Goal: Use online tool/utility: Utilize a website feature to perform a specific function

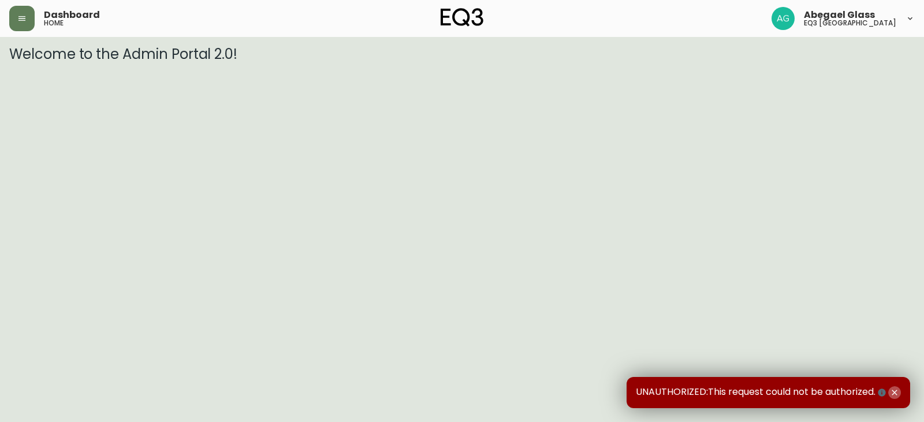
click at [895, 396] on icon "button" at bounding box center [893, 392] width 9 height 9
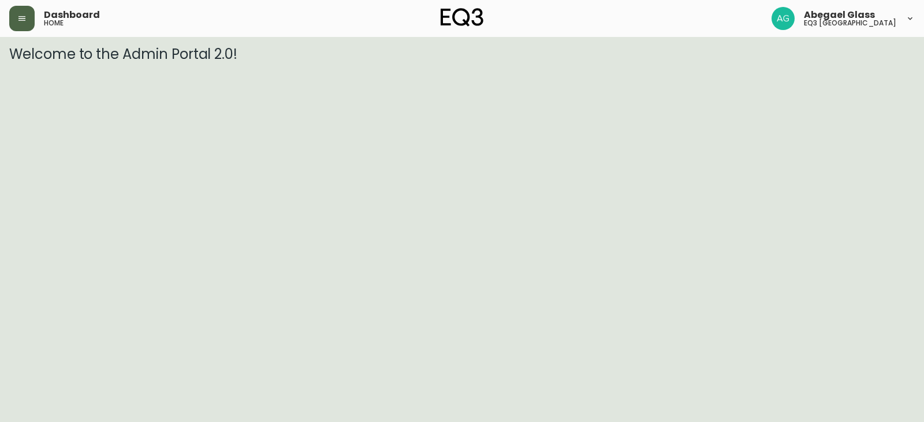
click at [28, 10] on button "button" at bounding box center [21, 18] width 25 height 25
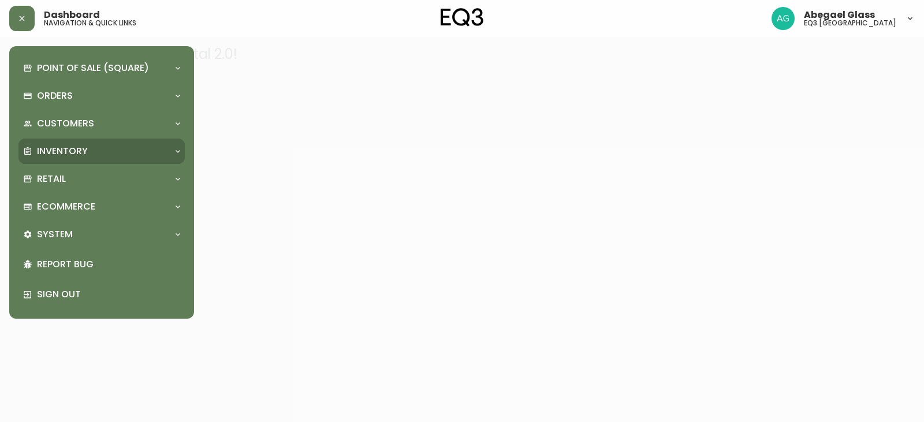
click at [67, 159] on div "Inventory" at bounding box center [101, 151] width 166 height 25
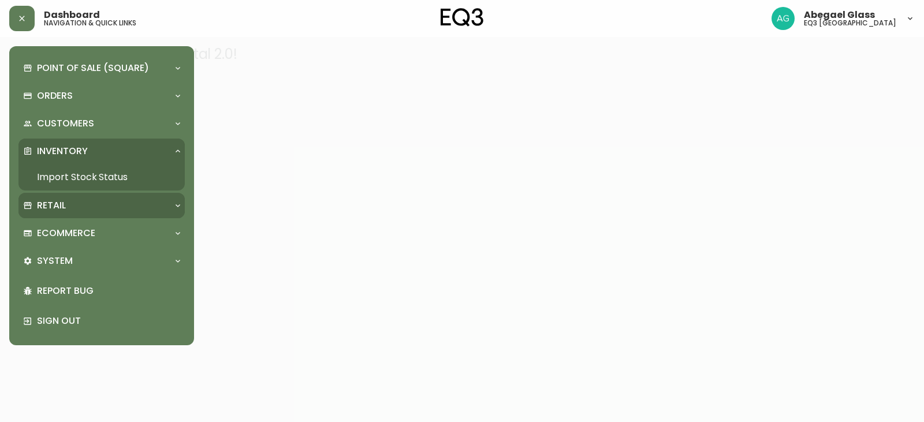
click at [78, 199] on div "Retail" at bounding box center [95, 205] width 145 height 13
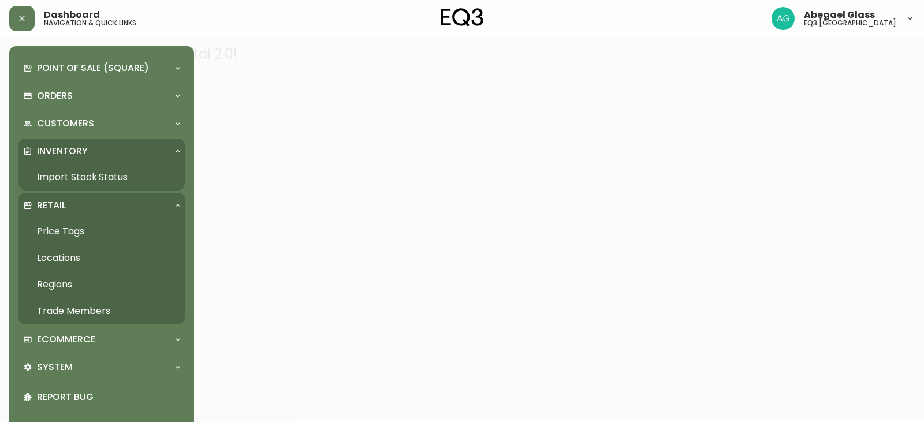
click at [88, 230] on link "Price Tags" at bounding box center [101, 231] width 166 height 27
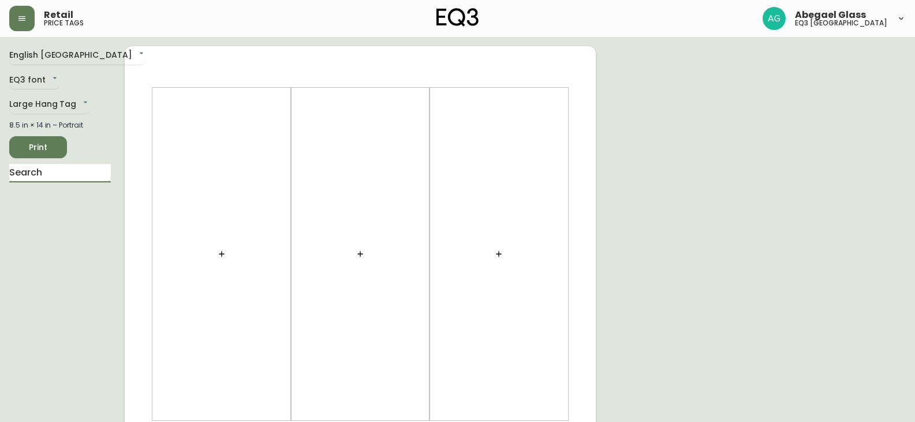
click at [64, 171] on input "text" at bounding box center [60, 173] width 102 height 18
type input "hatc"
click at [70, 227] on li "Hatch Dining Table" at bounding box center [60, 222] width 102 height 20
click at [62, 99] on body "Retail price tags Abegael Glass eq3 [GEOGRAPHIC_DATA] English [GEOGRAPHIC_DATA]…" at bounding box center [457, 411] width 915 height 822
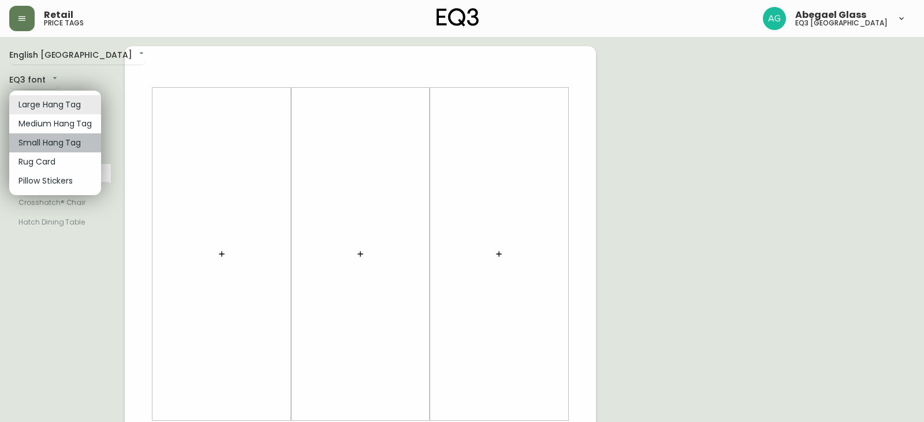
click at [58, 147] on li "Small Hang Tag" at bounding box center [55, 142] width 92 height 19
type input "small"
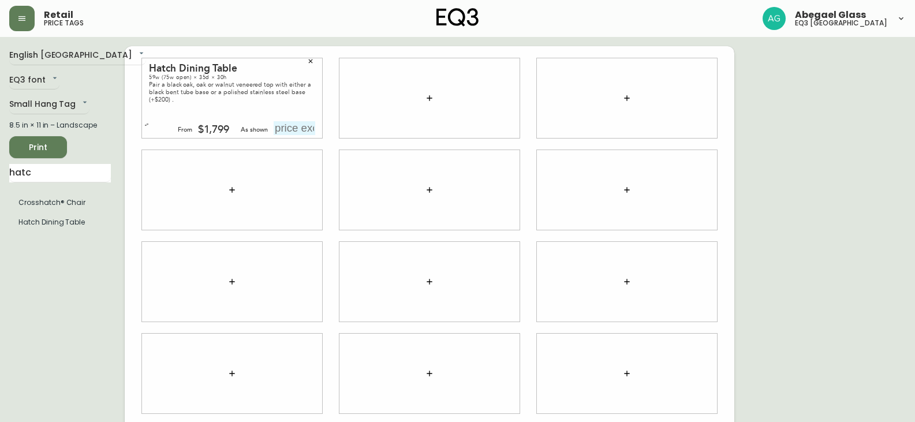
click at [306, 133] on input "text" at bounding box center [295, 128] width 42 height 14
type input "$1799"
drag, startPoint x: 65, startPoint y: 175, endPoint x: 0, endPoint y: 174, distance: 64.7
click at [0, 174] on main "English Canada en_CA EQ3 font EQ3 Small Hang Tag small 8.5 in × 11 in – Landsca…" at bounding box center [457, 277] width 915 height 480
type input "[PERSON_NAME]"
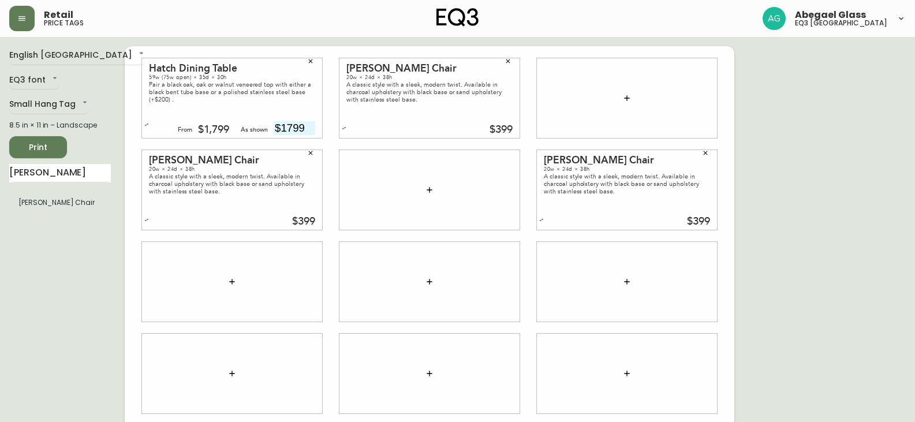
click at [701, 147] on button "button" at bounding box center [705, 152] width 17 height 17
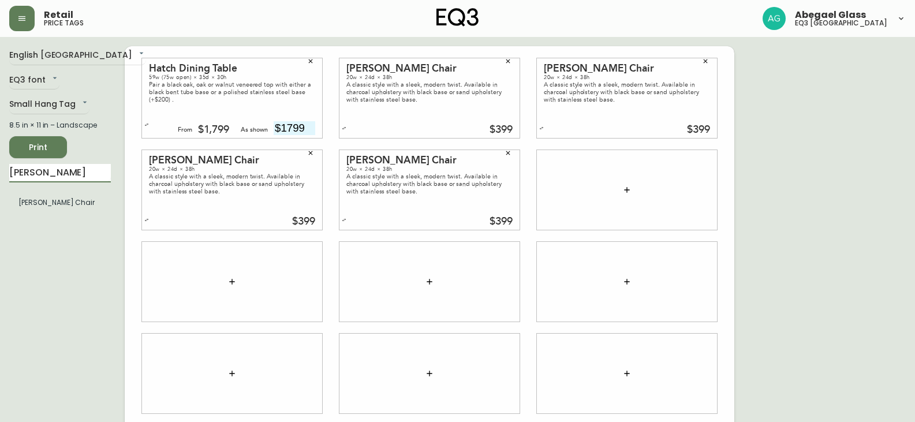
drag, startPoint x: 56, startPoint y: 171, endPoint x: 0, endPoint y: 182, distance: 56.9
click at [0, 182] on main "English Canada en_CA EQ3 font EQ3 Small Hang Tag small 8.5 in × 11 in – Landsca…" at bounding box center [457, 277] width 915 height 480
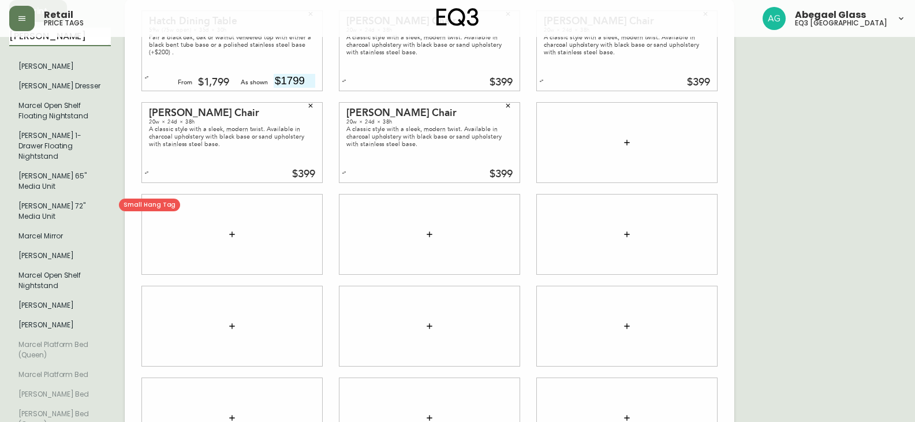
scroll to position [116, 0]
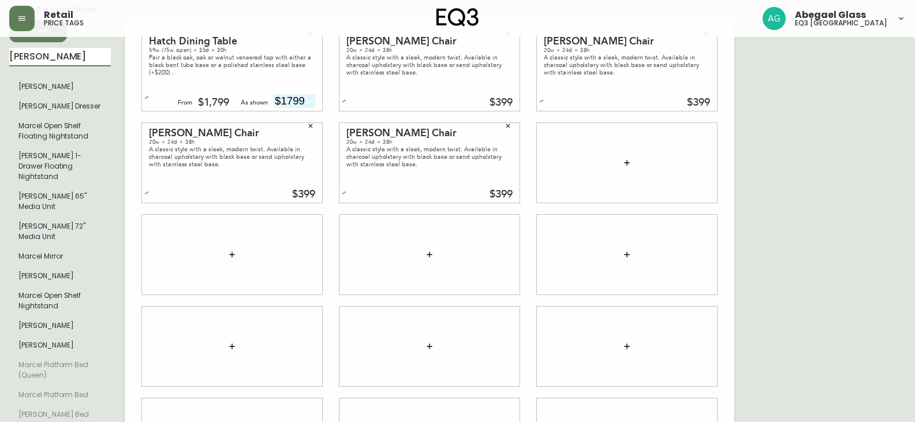
type input "[PERSON_NAME]"
drag, startPoint x: 50, startPoint y: 59, endPoint x: 0, endPoint y: 57, distance: 50.3
click at [0, 57] on main "English Canada en_CA EQ3 font EQ3 Small Hang Tag small 8.5 in × 11 in – Landsca…" at bounding box center [457, 250] width 915 height 658
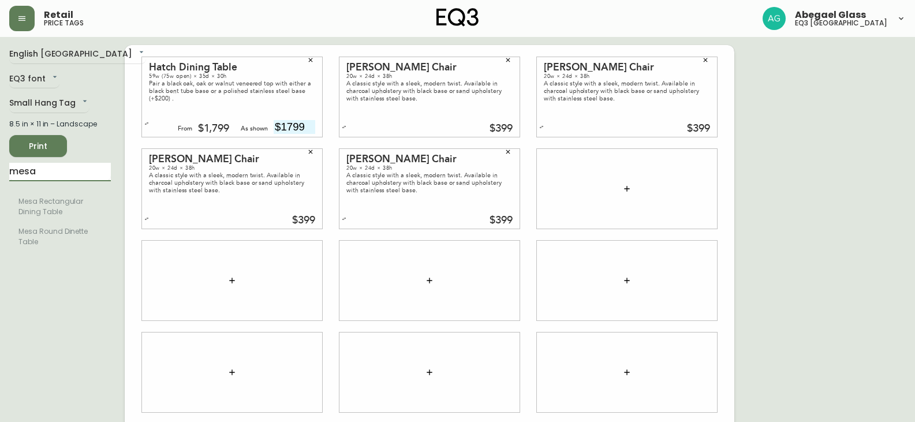
scroll to position [0, 0]
type input "mesa"
click at [48, 143] on span "Print" at bounding box center [37, 147] width 39 height 14
click at [311, 148] on button "button" at bounding box center [310, 152] width 17 height 17
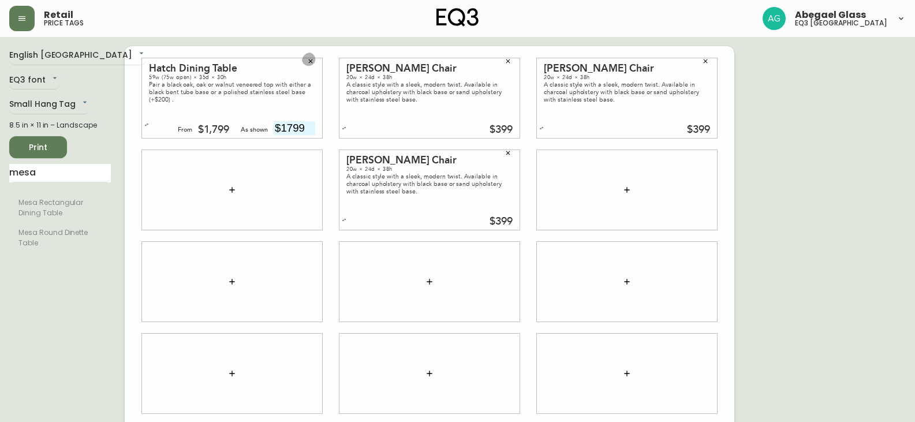
click at [314, 64] on button "button" at bounding box center [310, 61] width 17 height 17
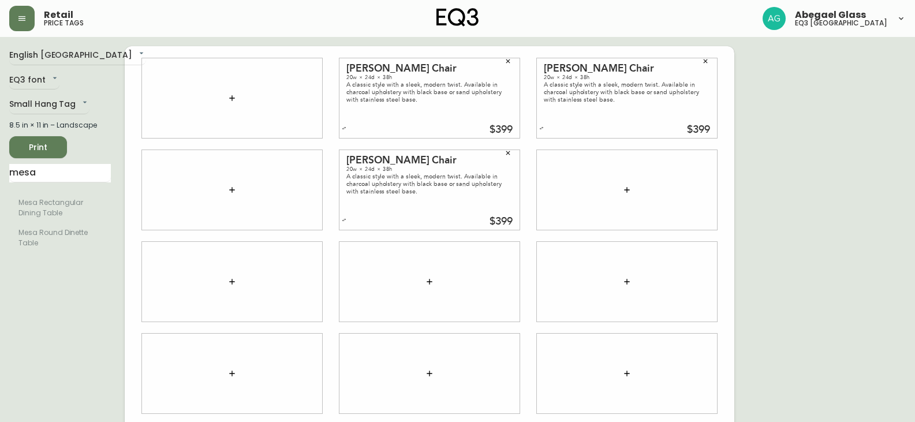
click at [511, 61] on button "button" at bounding box center [507, 61] width 17 height 17
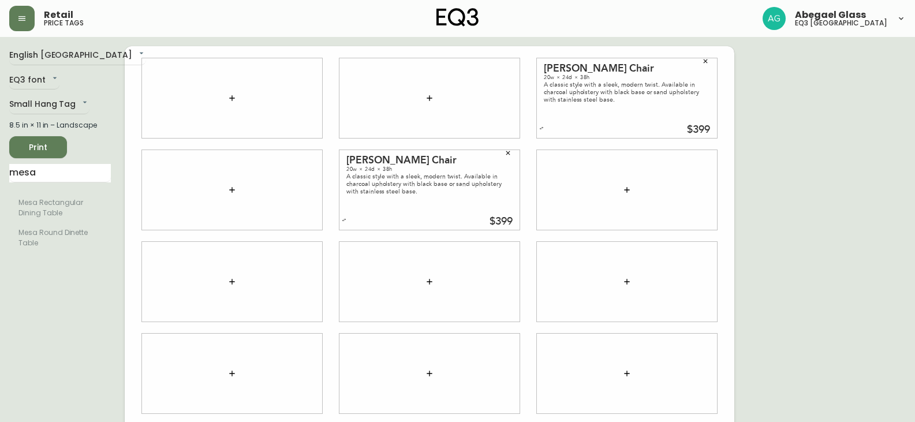
click at [504, 150] on button "button" at bounding box center [507, 152] width 17 height 17
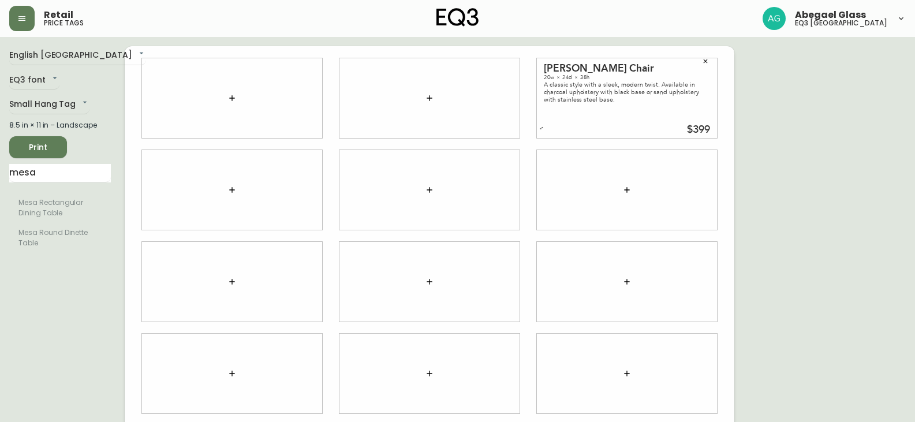
click at [712, 58] on button "button" at bounding box center [705, 61] width 17 height 17
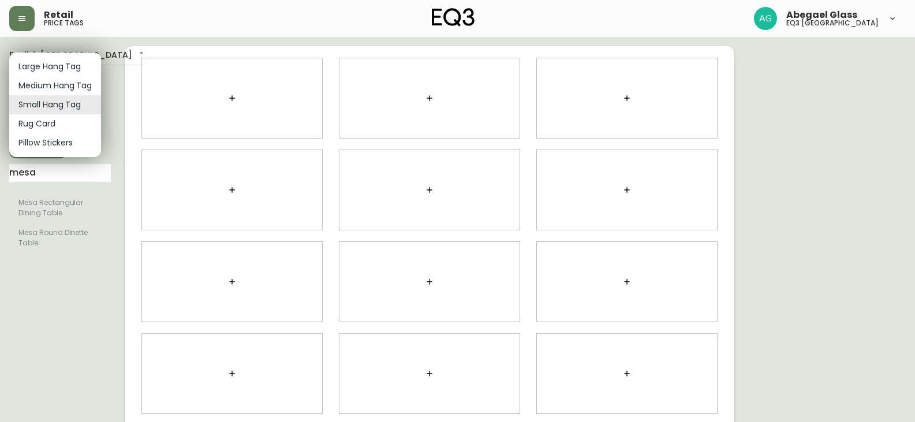
click at [74, 107] on body "Retail price tags Abegael Glass eq3 [GEOGRAPHIC_DATA] English [GEOGRAPHIC_DATA]…" at bounding box center [457, 258] width 915 height 517
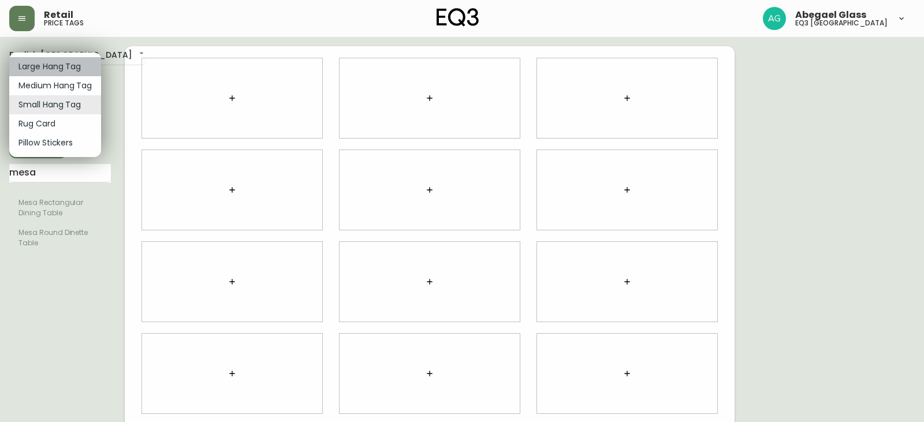
click at [65, 60] on li "Large Hang Tag" at bounding box center [55, 66] width 92 height 19
type input "large"
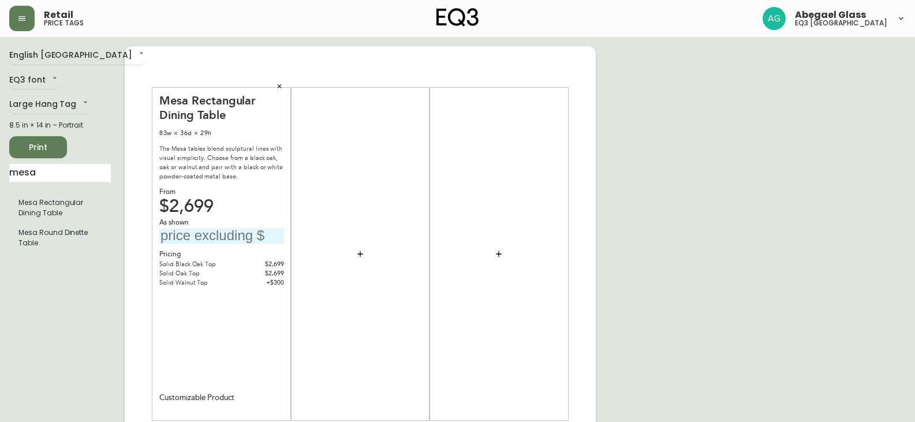
click at [203, 238] on input "text" at bounding box center [221, 236] width 125 height 16
click at [186, 242] on input "text" at bounding box center [221, 236] width 125 height 16
type input "$2999"
